Goal: Navigation & Orientation: Find specific page/section

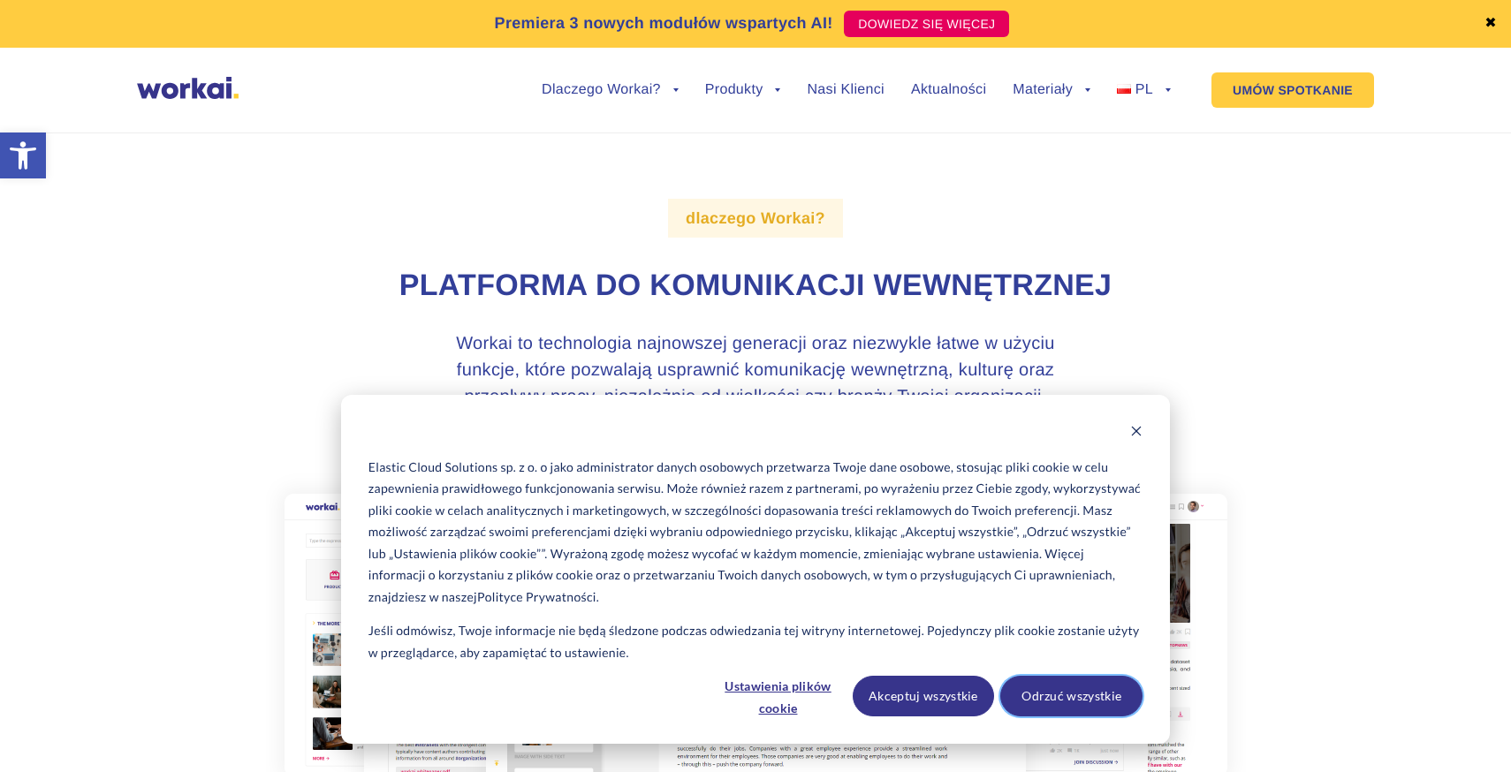
click at [1030, 689] on button "Odrzuć wszystkie" at bounding box center [1071, 696] width 142 height 41
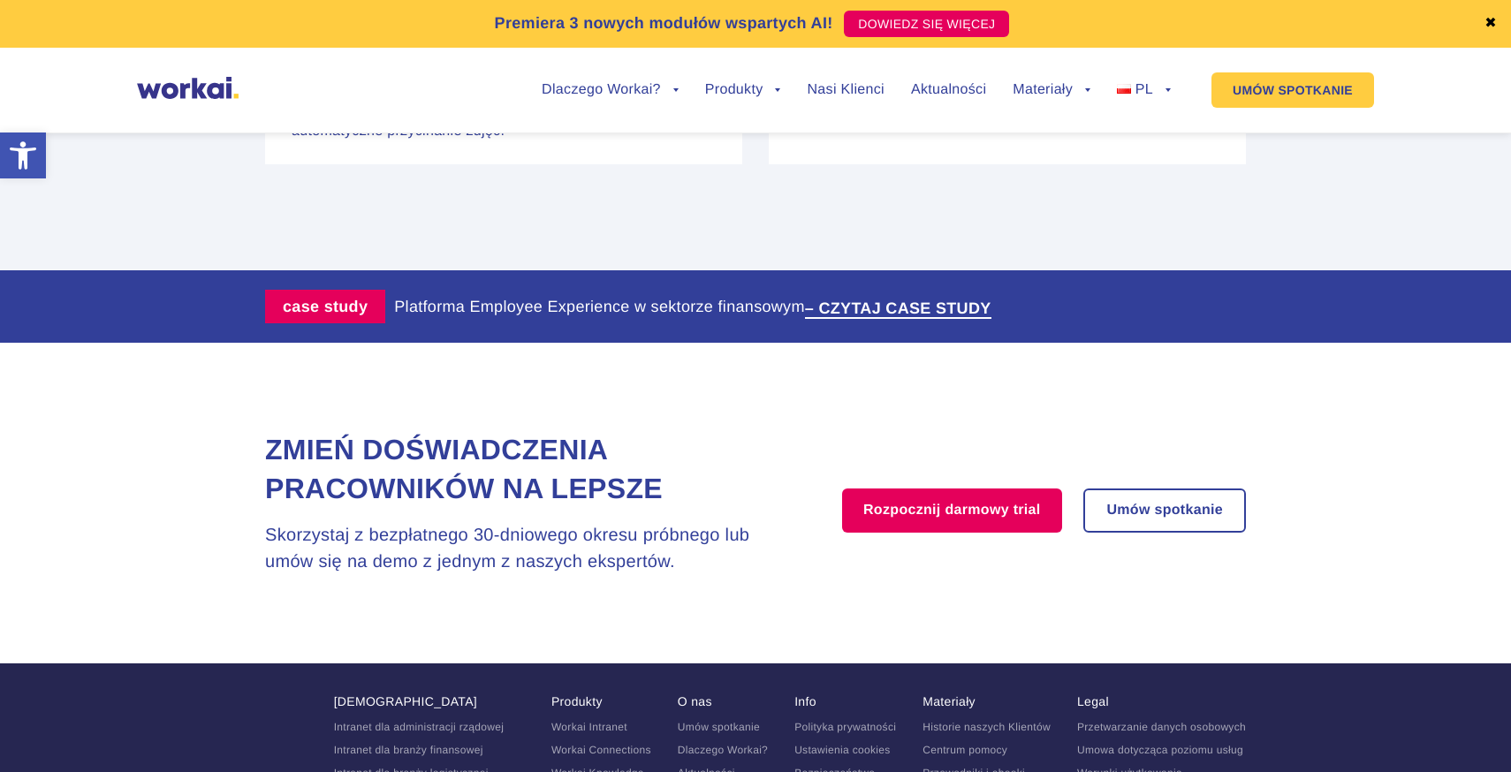
scroll to position [3675, 0]
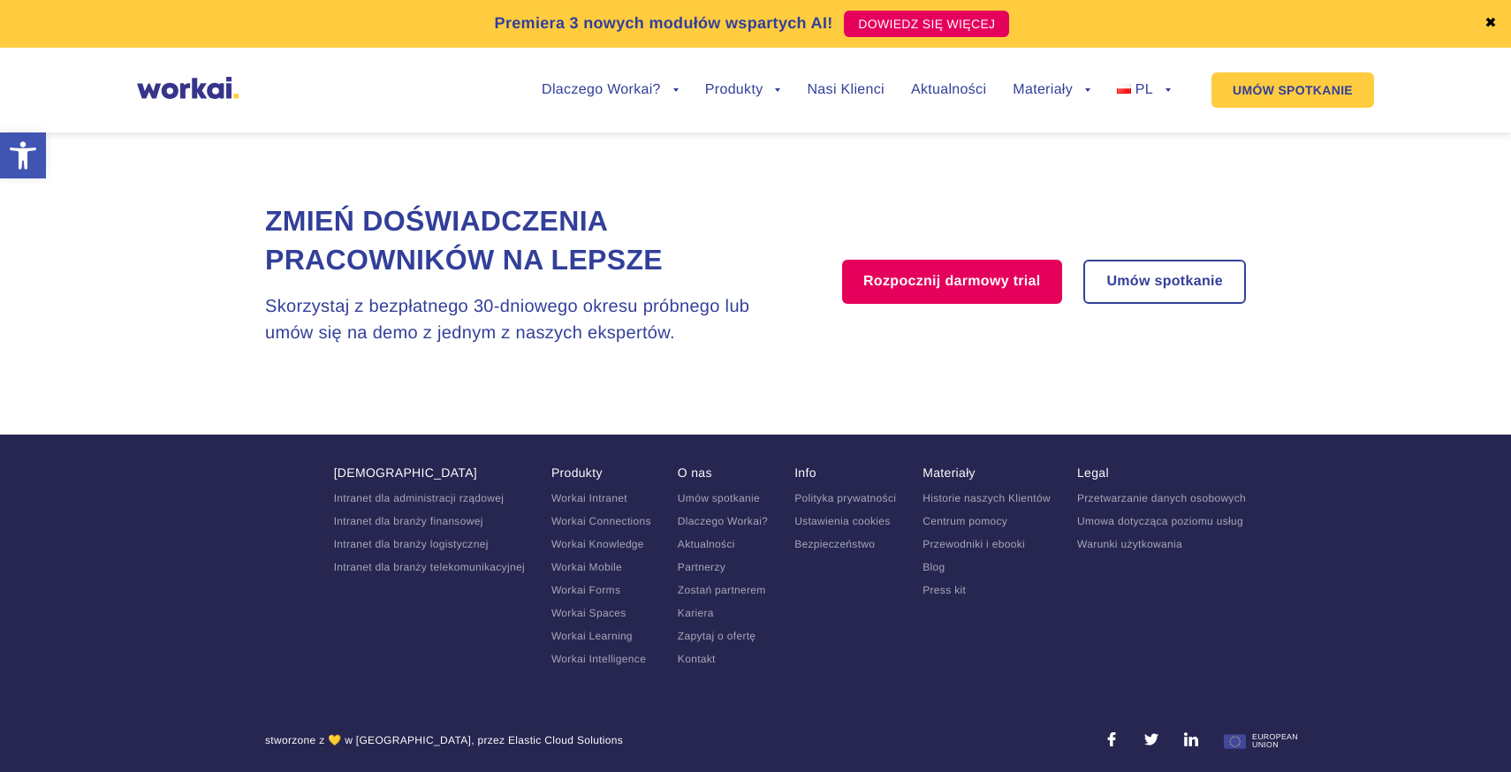
click at [699, 613] on ul "Umów spotkanie Dlaczego Workai? Aktualności Partnerzy Zostań partnerem Kariera …" at bounding box center [723, 578] width 90 height 173
click at [701, 610] on link "Kariera" at bounding box center [696, 613] width 36 height 12
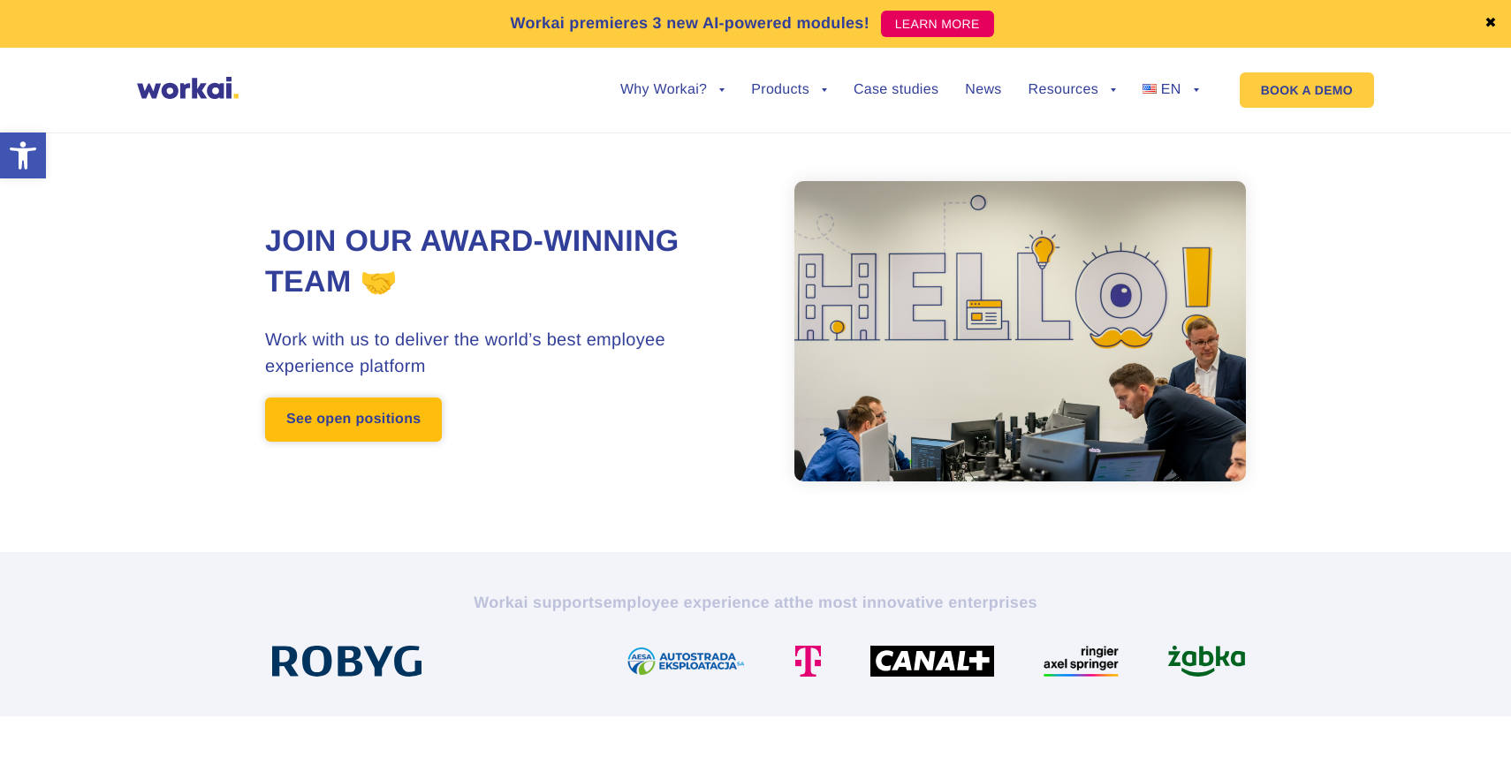
click at [403, 424] on link "See open positions" at bounding box center [353, 420] width 177 height 44
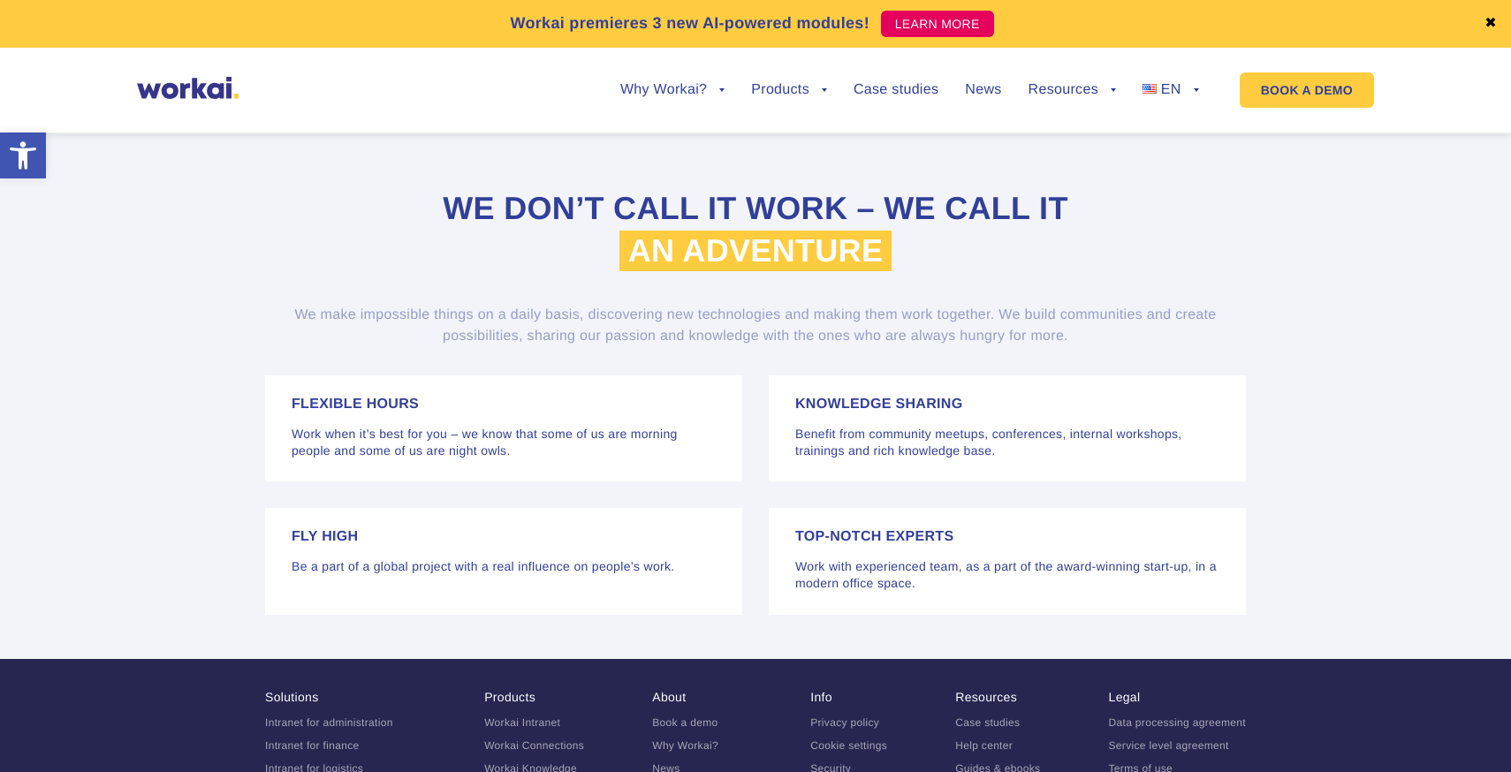
scroll to position [3730, 0]
